Goal: Information Seeking & Learning: Understand process/instructions

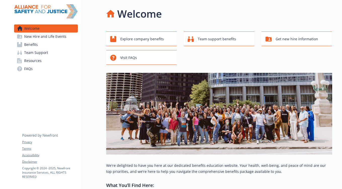
click at [43, 43] on link "Benefits" at bounding box center [46, 45] width 64 height 8
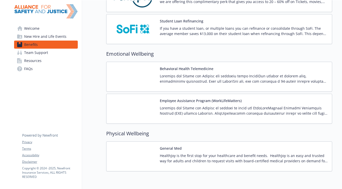
scroll to position [709, 0]
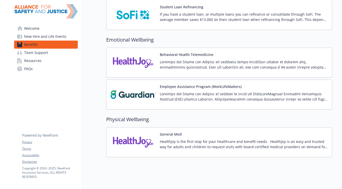
click at [201, 86] on button "Employee Assistance Program (WorkLifeMatters)" at bounding box center [201, 86] width 82 height 5
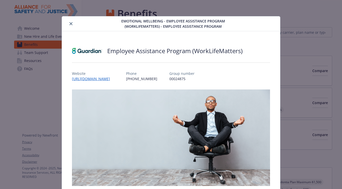
scroll to position [709, 0]
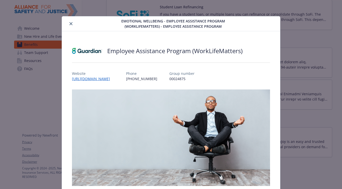
click at [191, 77] on p "00024875" at bounding box center [181, 78] width 25 height 5
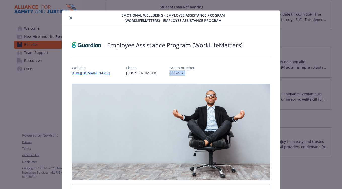
scroll to position [6, 0]
copy p "00024875"
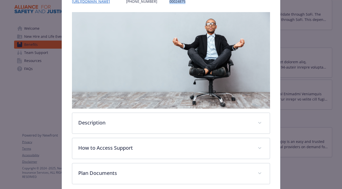
scroll to position [101, 0]
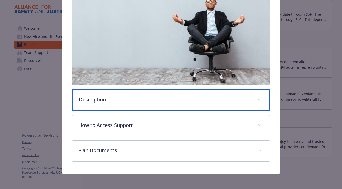
drag, startPoint x: 124, startPoint y: 103, endPoint x: 124, endPoint y: 106, distance: 2.8
click at [124, 103] on div "Description" at bounding box center [171, 100] width 198 height 22
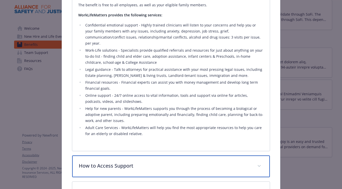
click at [138, 168] on div "How to Access Support" at bounding box center [171, 166] width 198 height 22
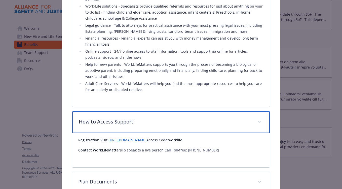
scroll to position [290, 0]
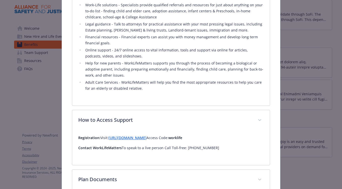
click at [182, 135] on strong "worklife" at bounding box center [175, 137] width 14 height 5
copy strong "worklife"
